Goal: Information Seeking & Learning: Learn about a topic

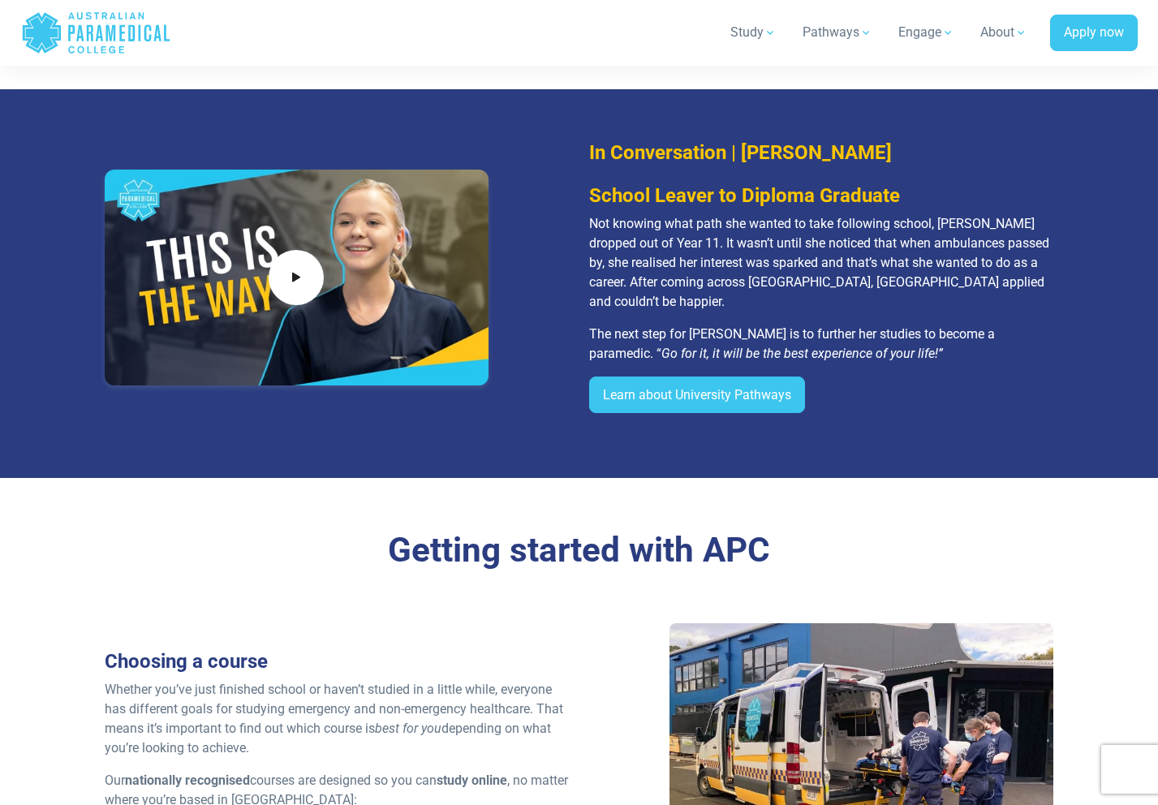
scroll to position [1587, 0]
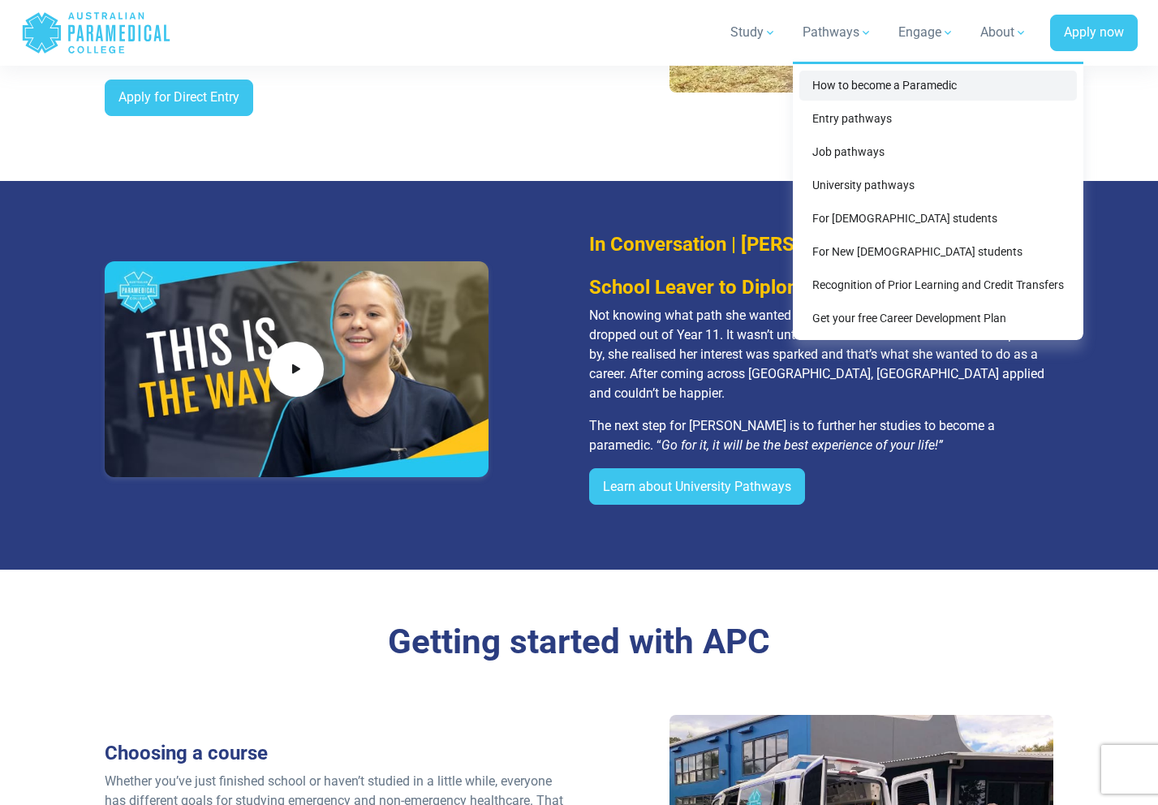
click at [843, 82] on link "How to become a Paramedic" at bounding box center [937, 86] width 277 height 30
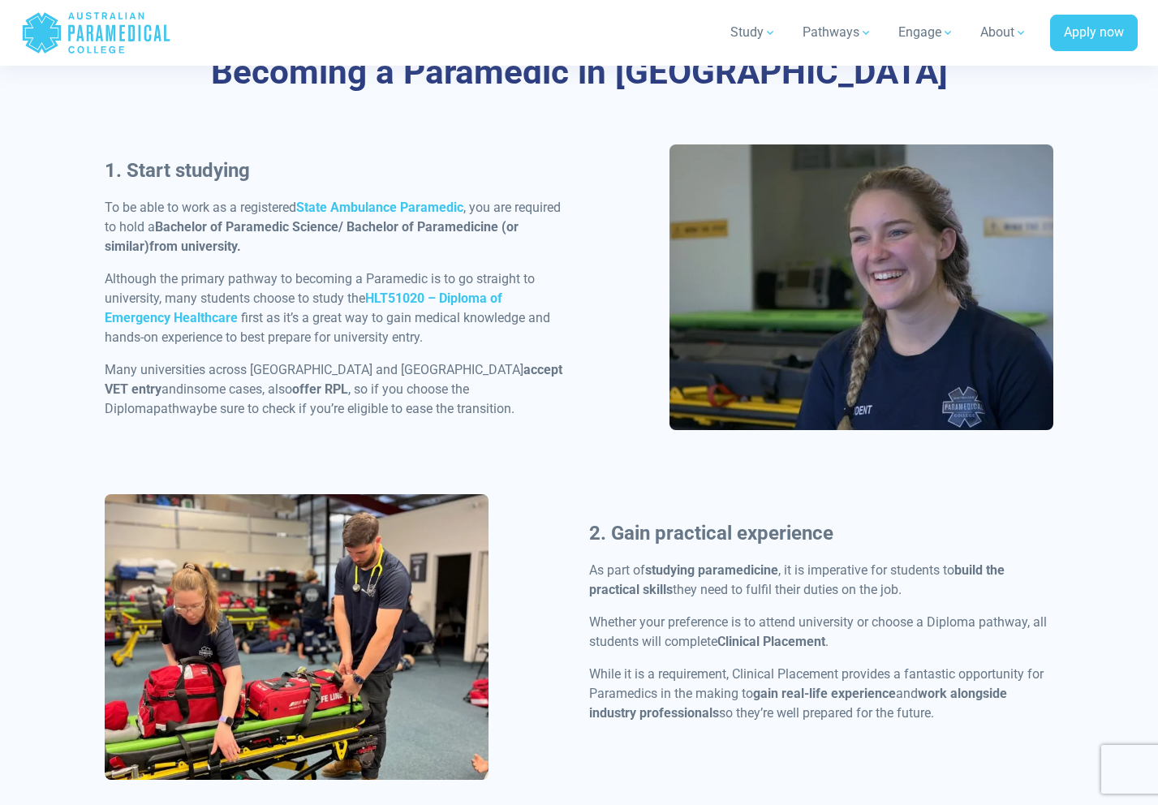
scroll to position [787, 0]
click at [462, 297] on strong "HLT51020 – Diploma of Emergency Healthcare" at bounding box center [303, 307] width 397 height 35
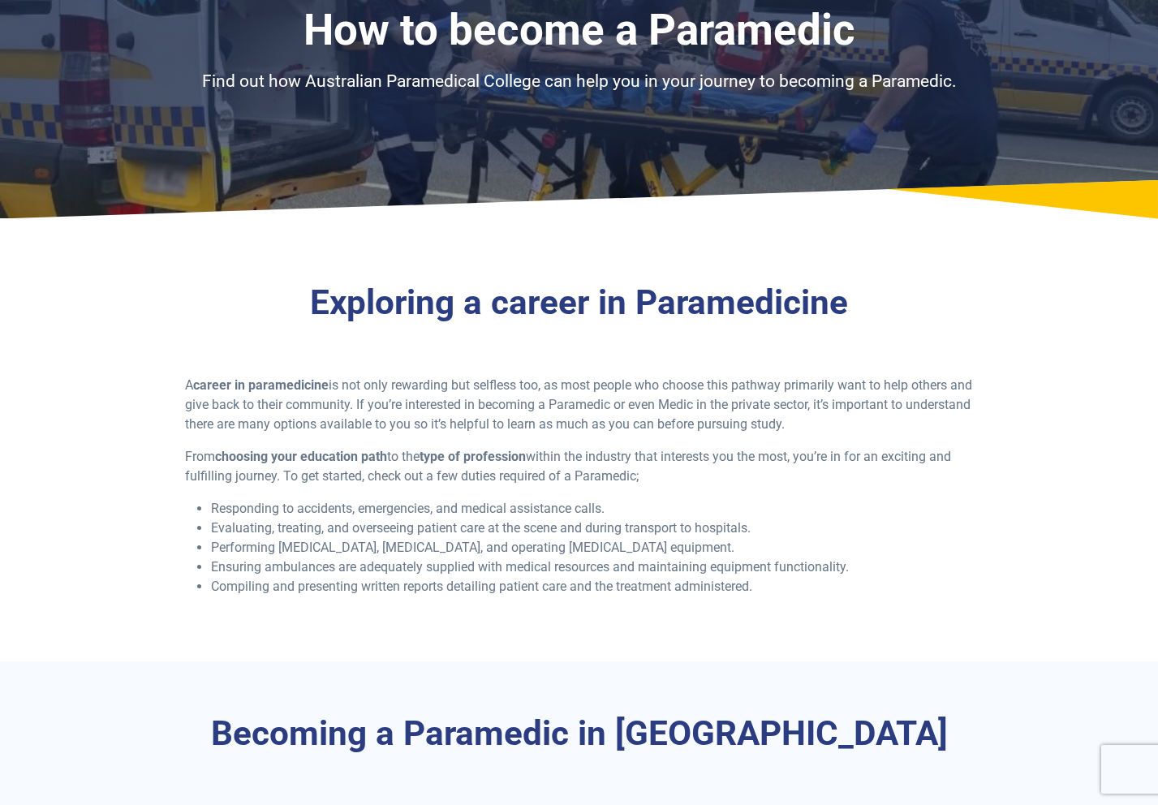
scroll to position [0, 0]
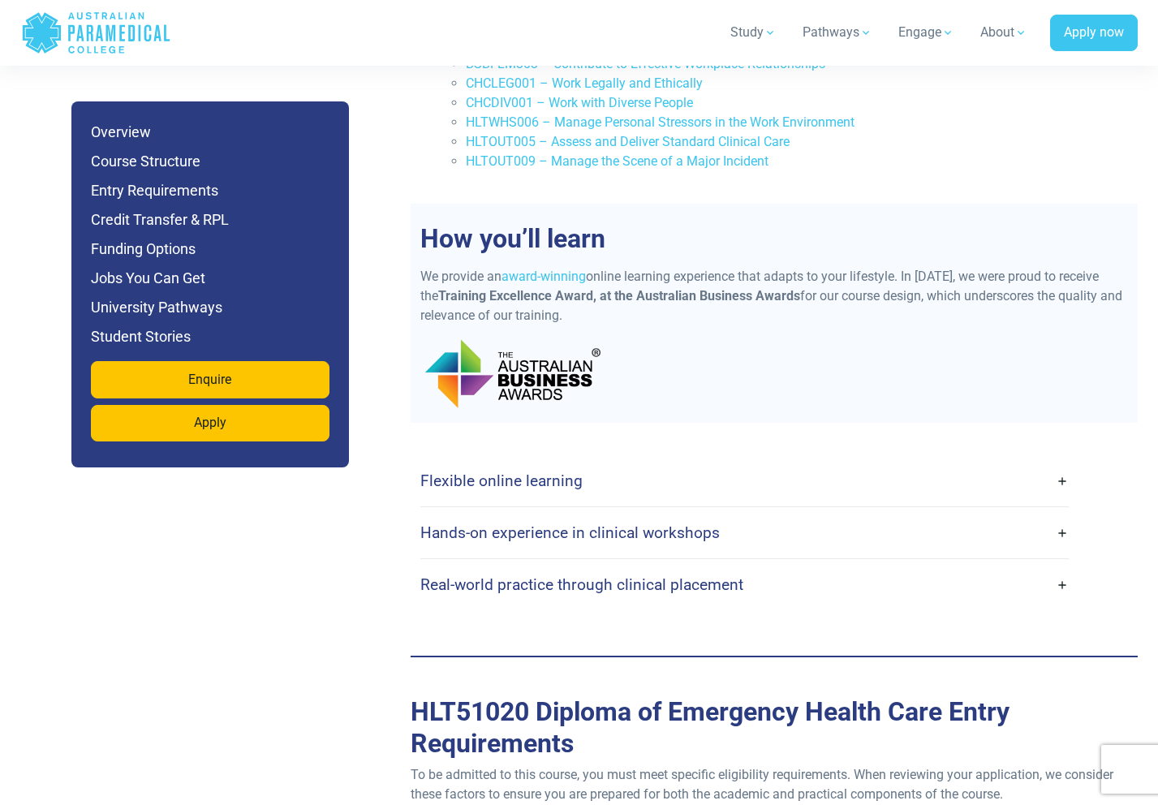
scroll to position [3588, 0]
